Goal: Check status: Check status

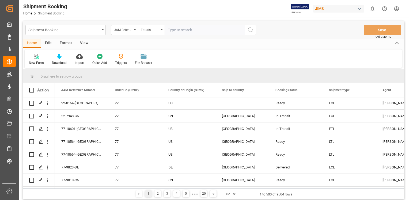
scroll to position [27, 0]
click at [189, 31] on input "text" at bounding box center [205, 30] width 80 height 10
paste input "22-10635-VN"
type input "22-10635-VN"
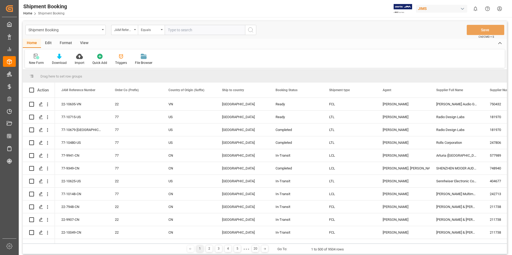
click at [172, 29] on input "text" at bounding box center [205, 30] width 80 height 10
paste input "7-10269-[GEOGRAPHIC_DATA]"
type input "77-10269-[GEOGRAPHIC_DATA]"
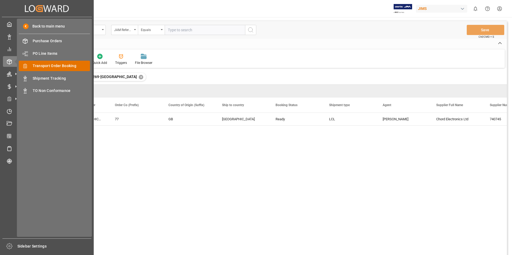
click at [50, 63] on div "Transport Order Booking Transport Order Booking" at bounding box center [54, 66] width 71 height 10
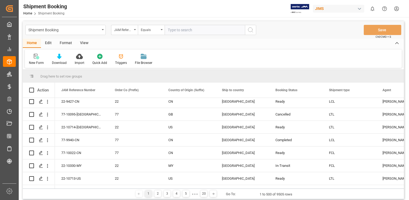
scroll to position [536, 0]
